Goal: Information Seeking & Learning: Learn about a topic

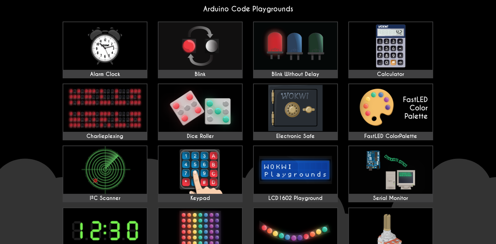
scroll to position [43, 0]
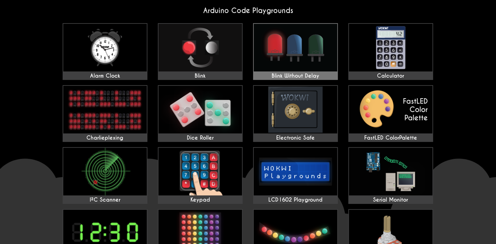
click at [299, 35] on img at bounding box center [295, 48] width 83 height 48
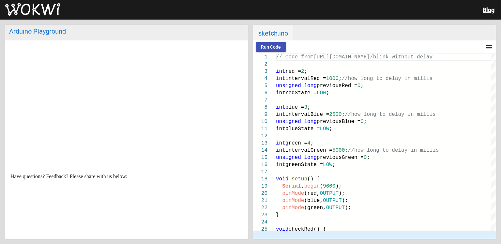
scroll to position [168, 0]
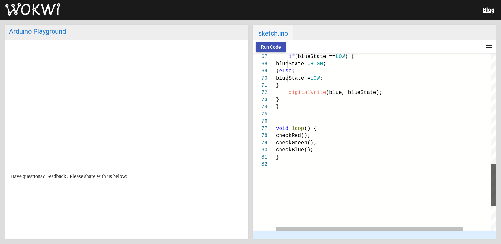
drag, startPoint x: 495, startPoint y: 86, endPoint x: 489, endPoint y: 197, distance: 110.7
click at [489, 197] on div "void loop () { checkRed(); checkGreen(); checkBlue(); } blueState = LOW ; } dig…" at bounding box center [386, 141] width 220 height 177
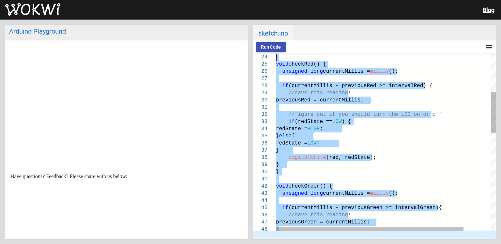
type textarea "// Code from [URL][DOMAIN_NAME] int red = 2; int intervalRed = 1000; //how long…"
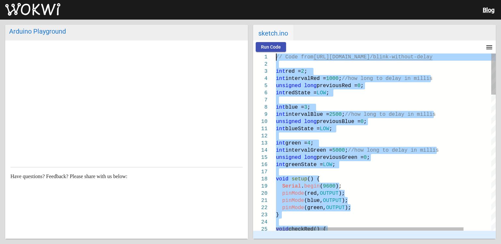
drag, startPoint x: 296, startPoint y: 180, endPoint x: 273, endPoint y: 48, distance: 133.8
click at [273, 48] on wokwi-workbench "Run Code menu timer 00:00.000 speed 24 25 21 22 23 18 19 20 15 16 17 12 13 14 9…" at bounding box center [374, 139] width 243 height 198
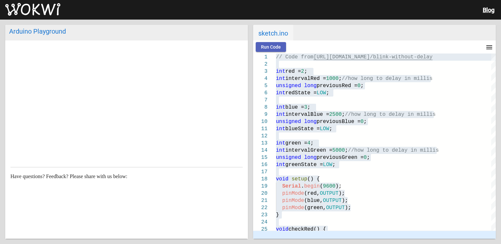
click at [266, 48] on span "Run Code" at bounding box center [271, 46] width 20 height 5
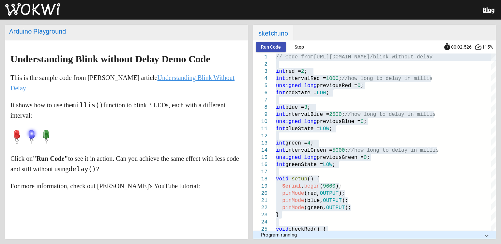
drag, startPoint x: 253, startPoint y: 11, endPoint x: 142, endPoint y: 37, distance: 113.9
click at [142, 37] on wokwi-root "Blog Arduino Playground Understanding Blink without Delay Demo Code This is the…" at bounding box center [250, 122] width 501 height 244
click at [279, 42] on button "Run Code" at bounding box center [271, 47] width 30 height 10
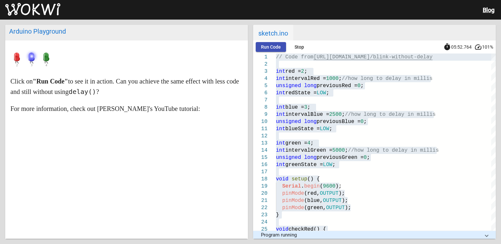
scroll to position [98, 0]
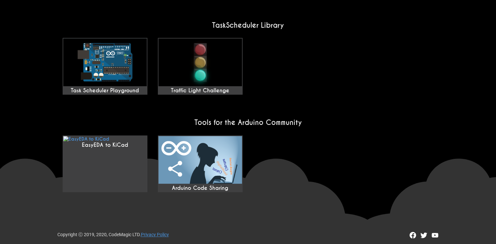
scroll to position [544, 0]
